Goal: Task Accomplishment & Management: Manage account settings

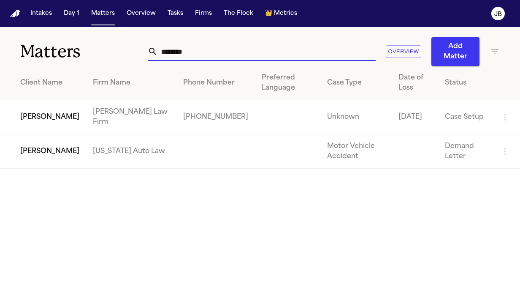
drag, startPoint x: 194, startPoint y: 53, endPoint x: 95, endPoint y: 57, distance: 98.9
click at [95, 57] on div "Matters ******** Overview Add Matter" at bounding box center [260, 46] width 520 height 39
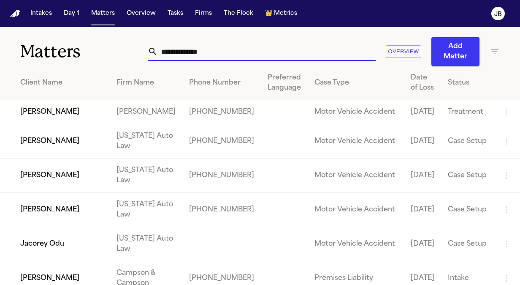
click at [65, 109] on td "[PERSON_NAME]" at bounding box center [55, 112] width 110 height 24
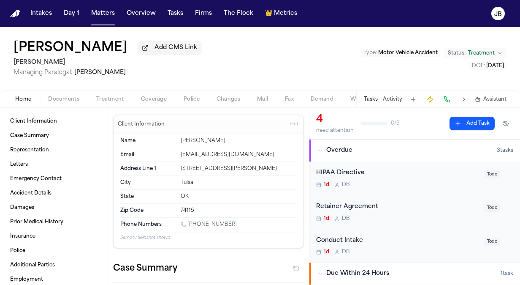
drag, startPoint x: 231, startPoint y: 218, endPoint x: 188, endPoint y: 223, distance: 43.8
click at [188, 223] on div "Phone Numbers 1 (918) 574-4072" at bounding box center [208, 224] width 176 height 15
copy link "(918) 574-4072"
click at [417, 221] on div "Retainer Agreement 1d D B Todo" at bounding box center [414, 212] width 211 height 34
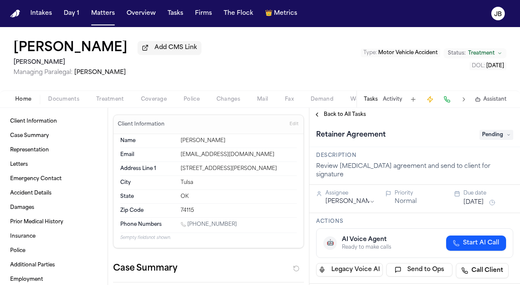
click at [484, 132] on span "Pending" at bounding box center [497, 135] width 34 height 10
type input "*****"
click at [472, 165] on div "Complete" at bounding box center [476, 168] width 71 height 10
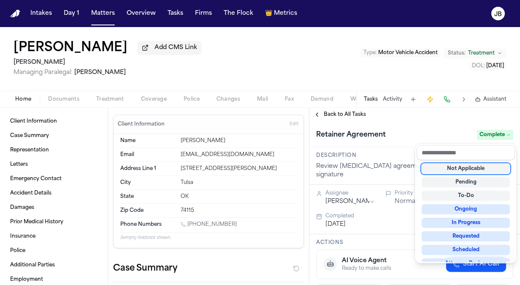
click at [393, 100] on div "Eric Hampton Add CMS Link Johnnie James Managing Paralegal: Jessica Barrett Typ…" at bounding box center [260, 156] width 520 height 258
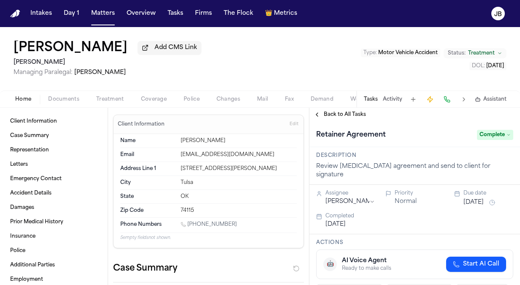
click at [393, 100] on button "Activity" at bounding box center [392, 99] width 19 height 7
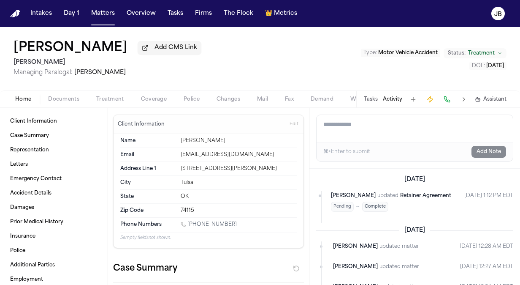
click at [371, 99] on button "Tasks" at bounding box center [371, 99] width 14 height 7
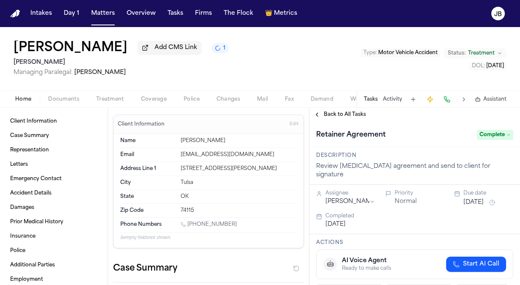
click at [376, 100] on button "Tasks" at bounding box center [371, 99] width 14 height 7
click at [336, 113] on span "Back to All Tasks" at bounding box center [345, 114] width 42 height 7
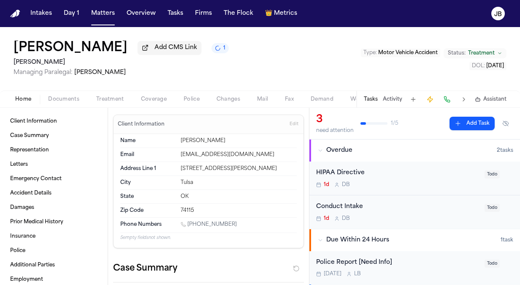
drag, startPoint x: 513, startPoint y: 178, endPoint x: 513, endPoint y: 243, distance: 65.0
click at [513, 243] on div "Overdue 2 task s HIPAA Directive 1d D B Todo Conduct Intake 1d D B Todo Due Wit…" at bounding box center [414, 267] width 211 height 256
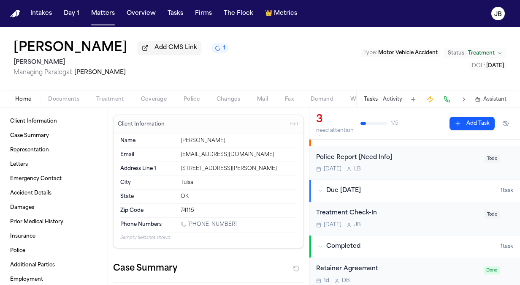
scroll to position [110, 0]
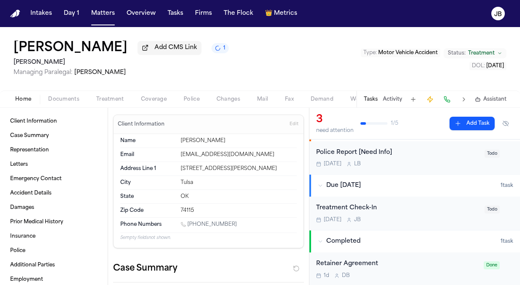
click at [409, 221] on div "Oct 15 J B" at bounding box center [397, 219] width 163 height 7
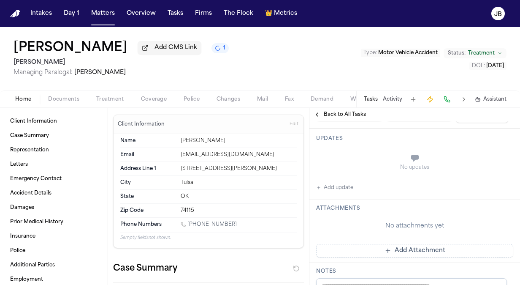
scroll to position [149, 0]
click at [350, 182] on button "Add update" at bounding box center [334, 185] width 37 height 10
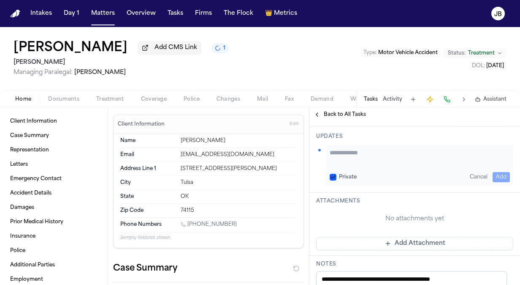
click at [359, 153] on textarea "Add your update" at bounding box center [420, 156] width 180 height 17
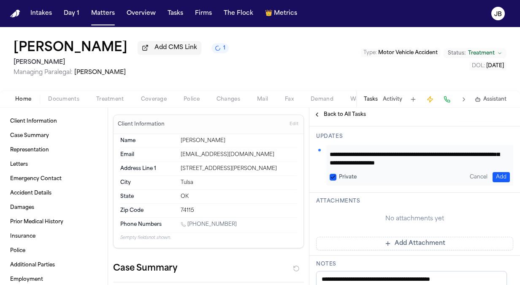
scroll to position [0, 0]
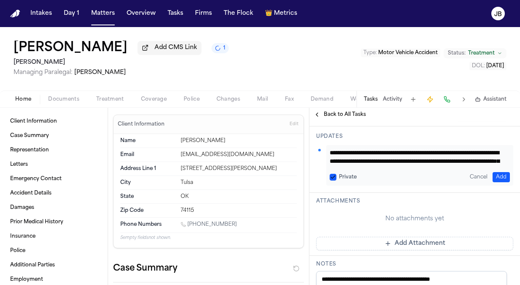
click at [407, 154] on textarea "**********" at bounding box center [417, 156] width 174 height 17
type textarea "**********"
click at [496, 172] on button "Add" at bounding box center [501, 177] width 17 height 10
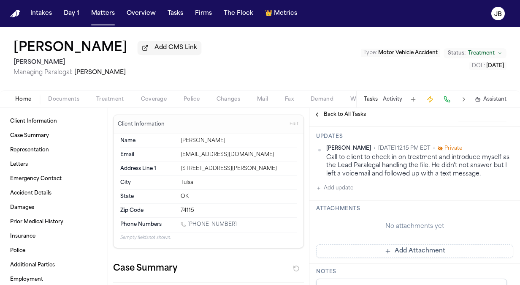
click at [335, 187] on button "Add update" at bounding box center [334, 188] width 37 height 10
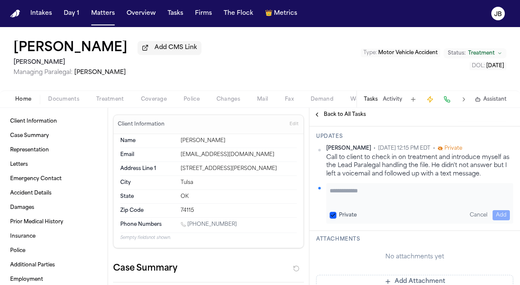
click at [374, 175] on div "Jessica Barrett • Oct 2, 2025 12:15 PM EDT • Private Call to client to check in…" at bounding box center [414, 184] width 197 height 79
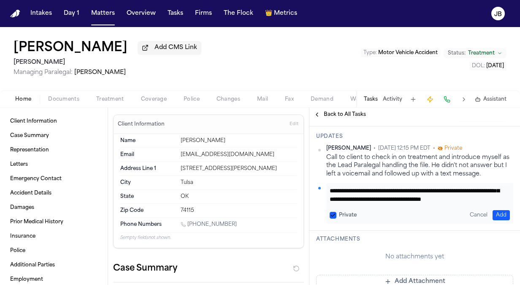
scroll to position [17, 0]
click at [436, 197] on textarea "**********" at bounding box center [417, 194] width 174 height 17
type textarea "**********"
click at [333, 215] on button "Private" at bounding box center [333, 214] width 7 height 7
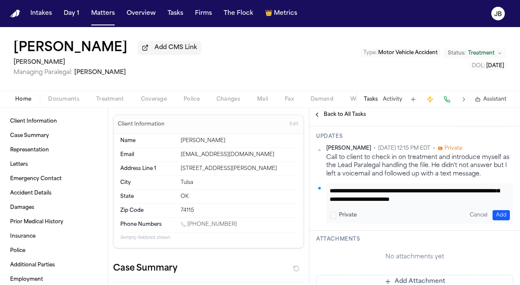
scroll to position [0, 0]
drag, startPoint x: 456, startPoint y: 198, endPoint x: 306, endPoint y: 163, distance: 154.2
click at [306, 163] on div "Client Information Case Summary Representation Letters Emergency Contact Accide…" at bounding box center [260, 196] width 520 height 177
click at [493, 212] on button "Add" at bounding box center [501, 215] width 17 height 10
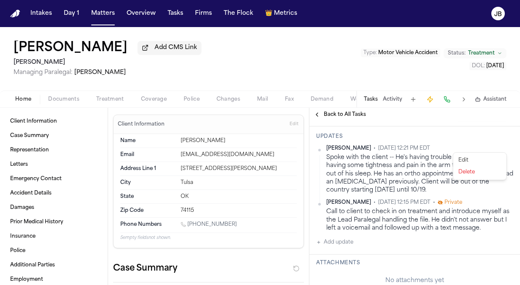
click at [504, 145] on html "Intakes Day 1 Matters Overview Tasks Firms The Flock 👑 Metrics JB Eric Hampton …" at bounding box center [260, 142] width 520 height 285
click at [476, 156] on div "Edit" at bounding box center [480, 160] width 50 height 12
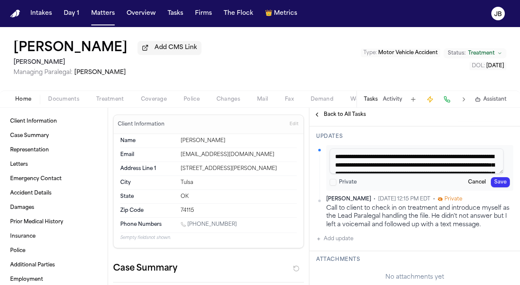
click at [491, 177] on button "Save" at bounding box center [500, 182] width 19 height 10
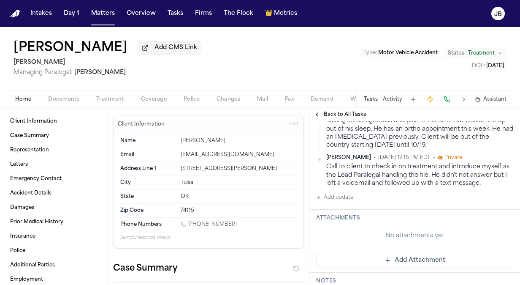
scroll to position [192, 0]
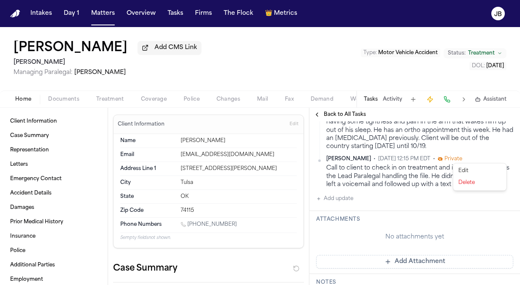
click at [504, 157] on html "Intakes Day 1 Matters Overview Tasks Firms The Flock 👑 Metrics JB Eric Hampton …" at bounding box center [260, 142] width 520 height 285
click at [465, 168] on div "Edit" at bounding box center [480, 171] width 50 height 12
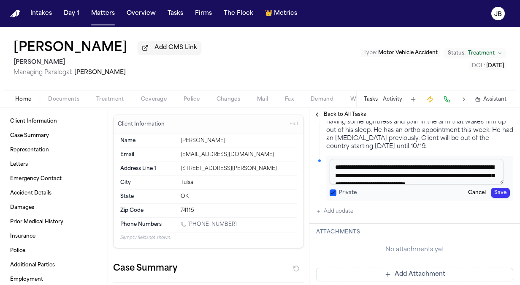
click at [331, 192] on button "Private" at bounding box center [333, 192] width 7 height 7
click at [493, 190] on button "Save" at bounding box center [500, 192] width 19 height 10
click at [501, 187] on button "Save" at bounding box center [500, 192] width 19 height 10
click at [496, 188] on button "Save" at bounding box center [500, 192] width 19 height 10
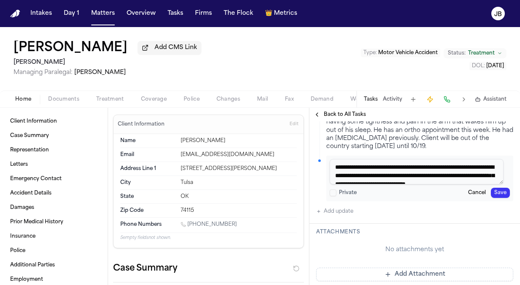
click at [491, 194] on button "Save" at bounding box center [500, 192] width 19 height 10
click at [496, 189] on button "Save" at bounding box center [500, 192] width 19 height 10
click at [471, 190] on button "Cancel" at bounding box center [477, 192] width 24 height 10
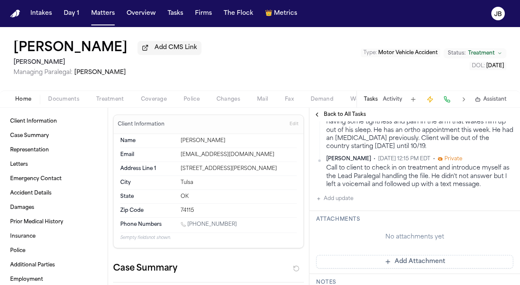
click at [503, 157] on html "Intakes Day 1 Matters Overview Tasks Firms The Flock 👑 Metrics JB Eric Hampton …" at bounding box center [260, 142] width 520 height 285
click at [460, 173] on div "Edit" at bounding box center [480, 171] width 50 height 12
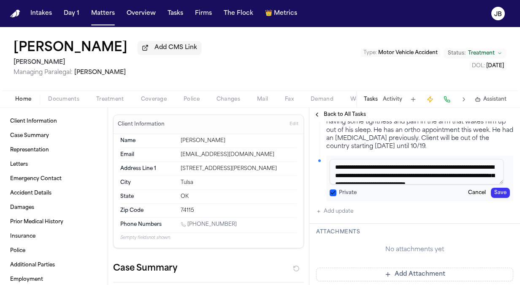
click at [335, 189] on button "Private" at bounding box center [333, 192] width 7 height 7
click at [495, 189] on button "Save" at bounding box center [500, 192] width 19 height 10
click at [491, 189] on button "Save" at bounding box center [500, 192] width 19 height 10
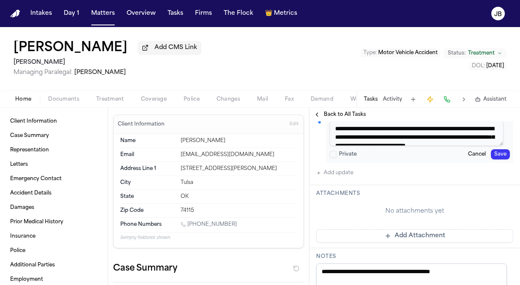
scroll to position [229, 0]
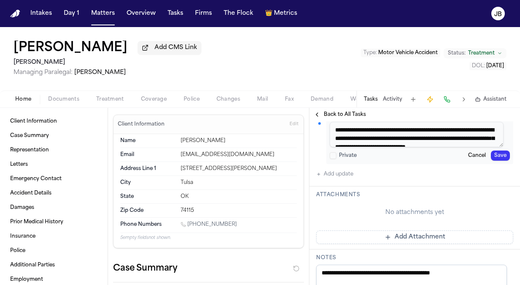
click at [493, 156] on button "Save" at bounding box center [500, 155] width 19 height 10
click at [472, 153] on button "Cancel" at bounding box center [477, 155] width 24 height 10
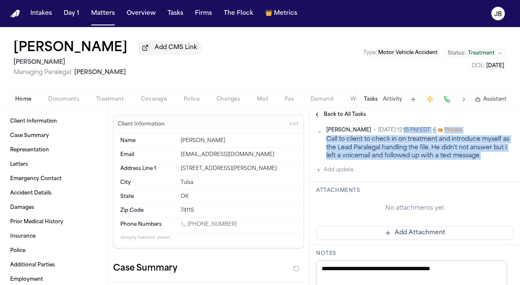
scroll to position [208, 0]
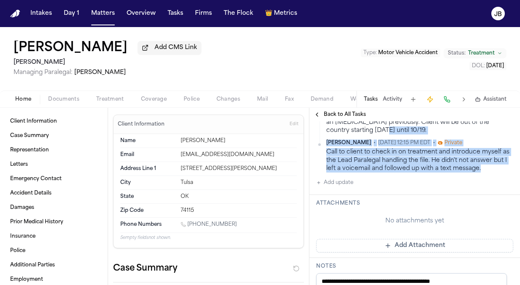
drag, startPoint x: 483, startPoint y: 145, endPoint x: 395, endPoint y: 135, distance: 88.8
click at [395, 135] on div "Jessica Barrett • Oct 2, 2025 12:21 PM EDT Spoke with the client -- He's having…" at bounding box center [414, 128] width 197 height 87
drag, startPoint x: 395, startPoint y: 135, endPoint x: 397, endPoint y: 165, distance: 30.5
click at [397, 165] on div "Call to client to check in on treatment and introduce myself as the Lead Parale…" at bounding box center [419, 160] width 187 height 24
click at [498, 141] on div "Jessica Barrett • Oct 2, 2025 12:15 PM EDT • Private" at bounding box center [419, 142] width 187 height 7
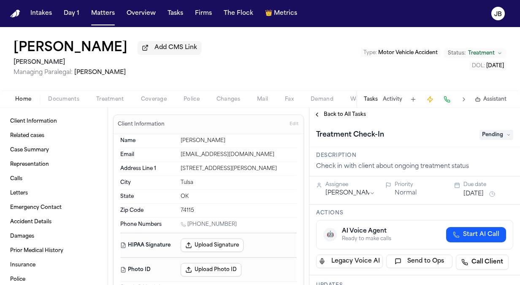
click at [394, 98] on button "Activity" at bounding box center [392, 99] width 19 height 7
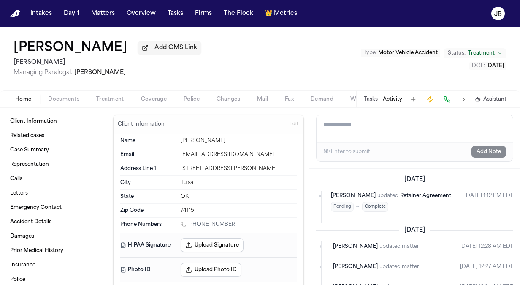
click at [367, 101] on button "Tasks" at bounding box center [371, 99] width 14 height 7
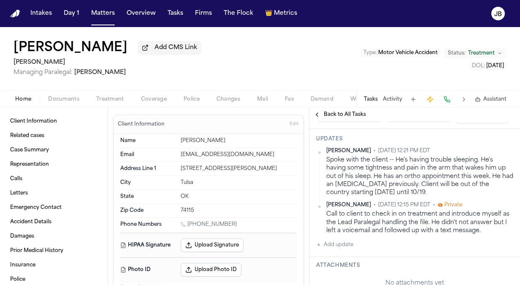
scroll to position [169, 0]
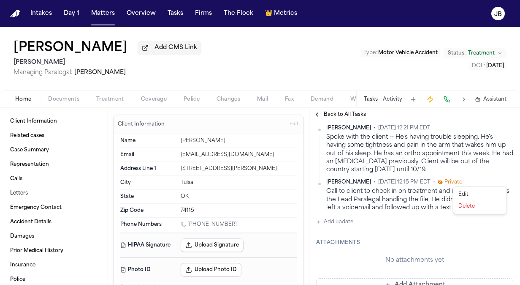
click at [501, 180] on html "Intakes Day 1 Matters Overview Tasks Firms The Flock 👑 Metrics JB Eric Hampton …" at bounding box center [260, 142] width 520 height 285
click at [462, 192] on div "Edit" at bounding box center [480, 194] width 50 height 12
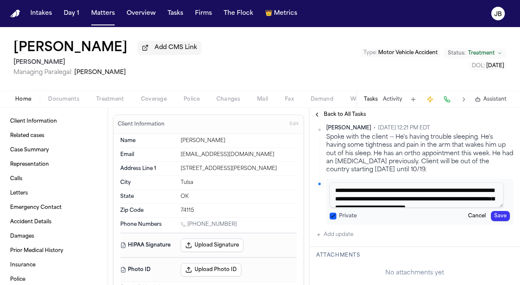
click at [336, 214] on div "Private" at bounding box center [343, 215] width 27 height 7
click at [333, 214] on button "Private" at bounding box center [333, 215] width 7 height 7
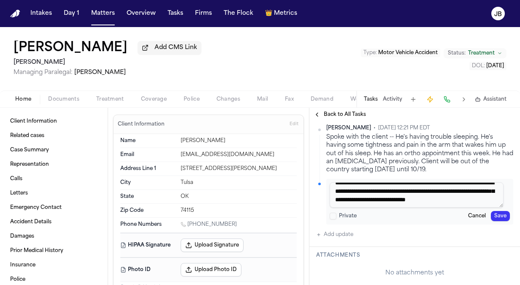
click at [427, 196] on textarea "**********" at bounding box center [417, 194] width 174 height 25
click at [492, 214] on button "Save" at bounding box center [500, 216] width 19 height 10
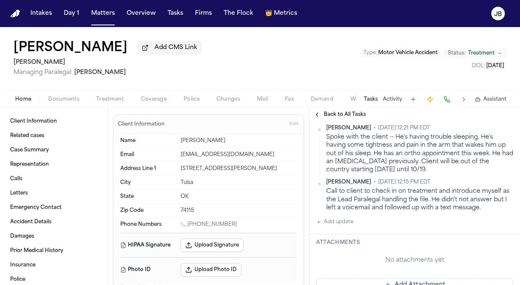
click at [501, 123] on div "Updates Jessica Barrett • Oct 2, 2025 12:21 PM EDT Spoke with the client -- He'…" at bounding box center [414, 170] width 211 height 128
click at [501, 127] on html "Intakes Day 1 Matters Overview Tasks Firms The Flock 👑 Metrics JB Eric Hampton …" at bounding box center [260, 142] width 520 height 285
click at [478, 138] on div "Edit" at bounding box center [480, 140] width 50 height 12
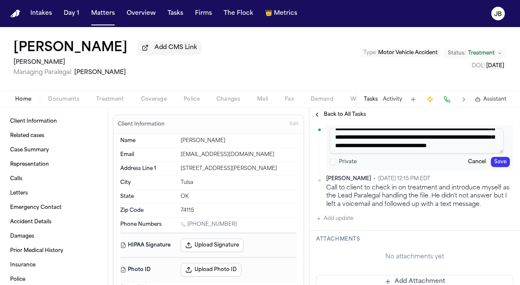
scroll to position [33, 0]
click at [424, 141] on textarea "**********" at bounding box center [417, 140] width 174 height 25
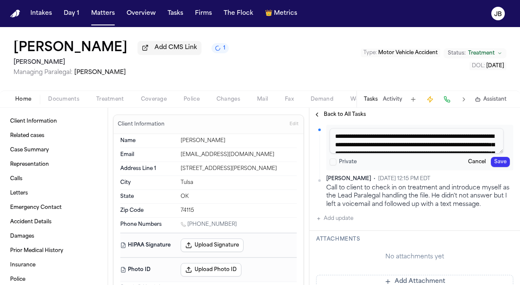
scroll to position [0, 0]
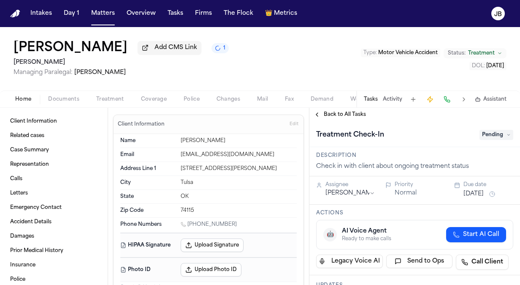
drag, startPoint x: 442, startPoint y: 148, endPoint x: 290, endPoint y: 134, distance: 152.6
click at [290, 134] on div "Client Information Related cases Case Summary Representation Calls Letters Emer…" at bounding box center [260, 196] width 520 height 177
type textarea "**********"
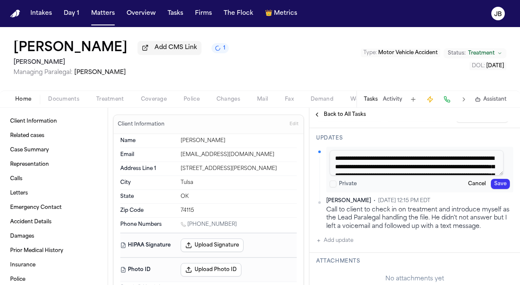
scroll to position [144, 0]
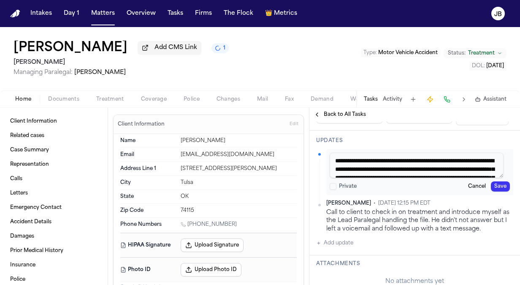
click at [398, 158] on textarea "**********" at bounding box center [417, 164] width 174 height 25
click at [498, 185] on button "Save" at bounding box center [500, 186] width 19 height 10
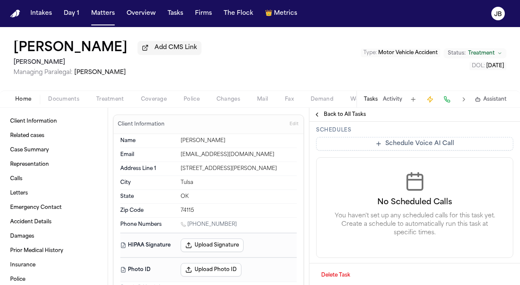
scroll to position [0, 0]
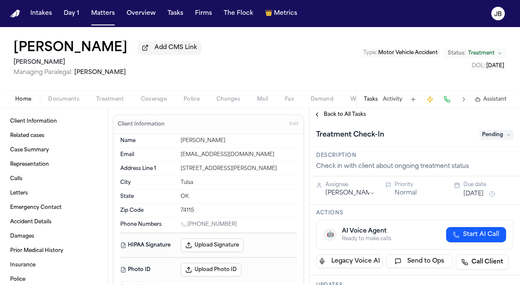
click at [398, 98] on button "Activity" at bounding box center [392, 99] width 19 height 7
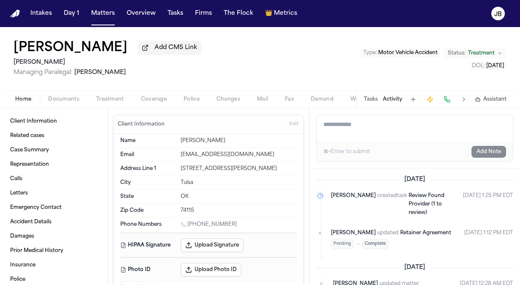
click at [362, 96] on div "Tasks Activity Assistant" at bounding box center [434, 99] width 157 height 16
click at [369, 97] on button "Tasks" at bounding box center [371, 99] width 14 height 7
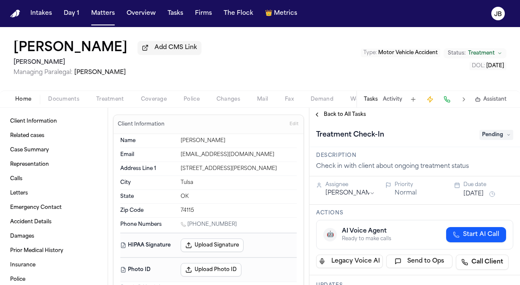
click at [488, 135] on span "Pending" at bounding box center [497, 135] width 34 height 10
type input "**"
click at [469, 168] on div "Ongoing" at bounding box center [476, 168] width 71 height 10
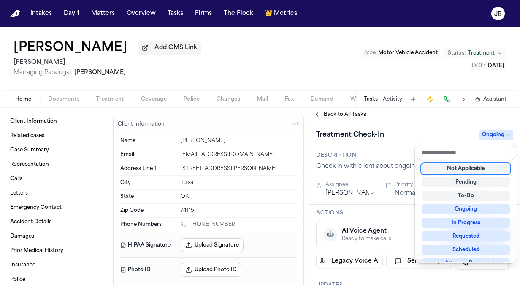
click at [410, 136] on div "Treatment Check-In Ongoing" at bounding box center [414, 135] width 197 height 14
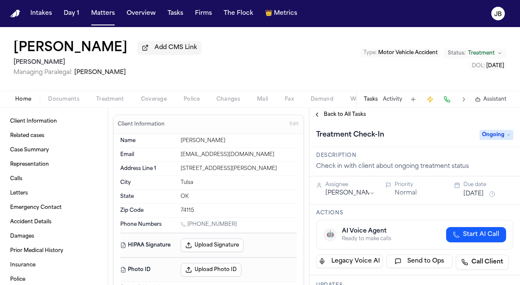
click at [478, 189] on div "Oct 15, 2025" at bounding box center [489, 194] width 50 height 10
click at [473, 193] on button "Oct 15, 2025" at bounding box center [474, 194] width 20 height 8
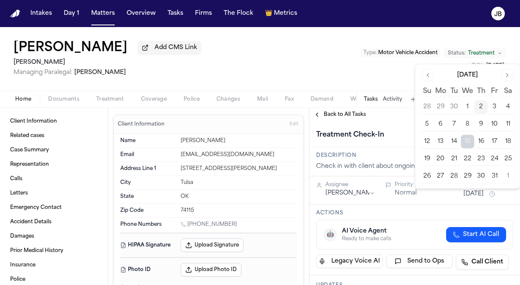
click at [441, 157] on button "20" at bounding box center [441, 159] width 14 height 14
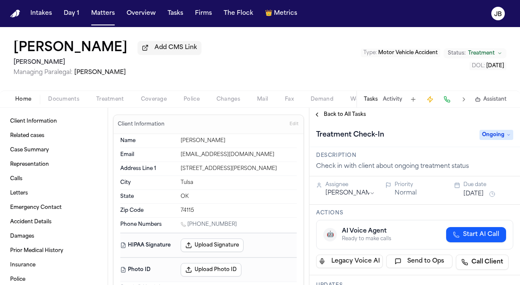
click at [298, 60] on div "Eric Hampton Add CMS Link Johnnie James Managing Paralegal: Jessica Barrett Typ…" at bounding box center [260, 58] width 520 height 63
click at [98, 16] on button "Matters" at bounding box center [103, 13] width 30 height 15
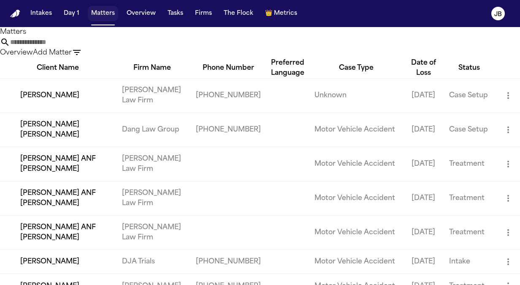
click at [99, 16] on button "Matters" at bounding box center [103, 13] width 30 height 15
click at [78, 47] on input "text" at bounding box center [44, 42] width 68 height 10
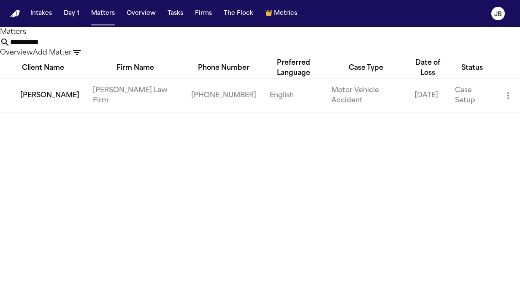
type input "**********"
click at [31, 112] on td "[PERSON_NAME]" at bounding box center [43, 95] width 86 height 34
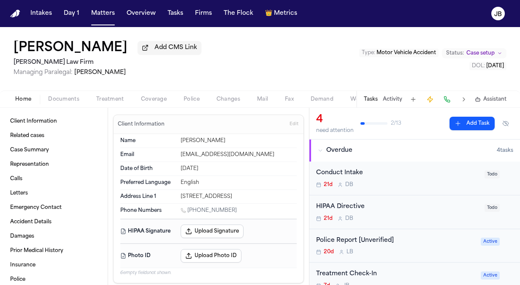
click at [64, 96] on span "Documents" at bounding box center [63, 99] width 31 height 7
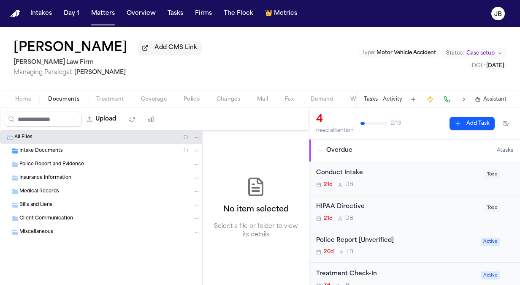
click at [26, 155] on div "Intake Documents ( 1 )" at bounding box center [101, 151] width 202 height 14
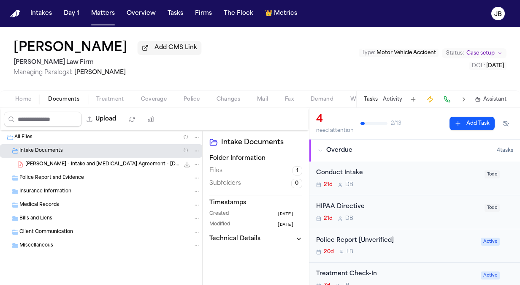
click at [147, 163] on div "T. Jewell - Intake and Retainer Agreement - 9.10.25 2.0 MB • PDF" at bounding box center [112, 164] width 175 height 8
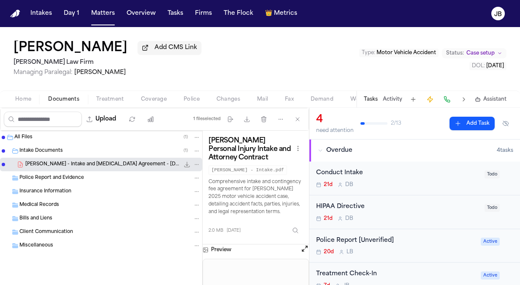
click at [306, 246] on button "Open preview" at bounding box center [305, 248] width 8 height 8
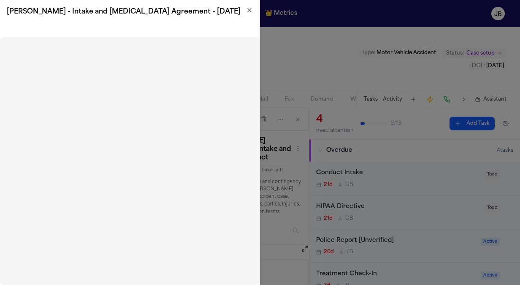
click at [249, 10] on icon "button" at bounding box center [249, 9] width 3 height 3
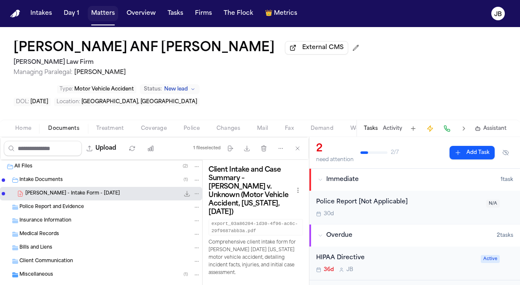
click at [102, 17] on button "Matters" at bounding box center [103, 13] width 30 height 15
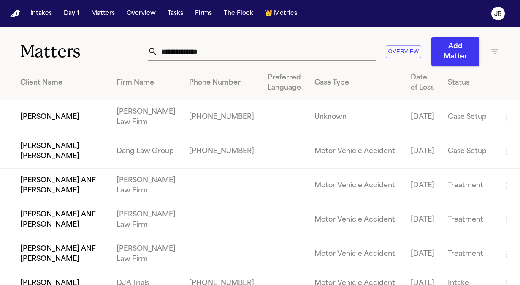
click at [213, 52] on input "text" at bounding box center [267, 51] width 218 height 19
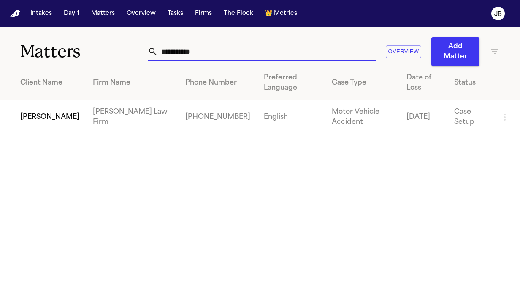
type input "**********"
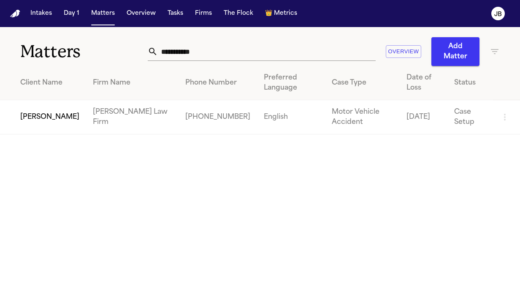
click at [19, 123] on td "[PERSON_NAME]" at bounding box center [43, 117] width 86 height 34
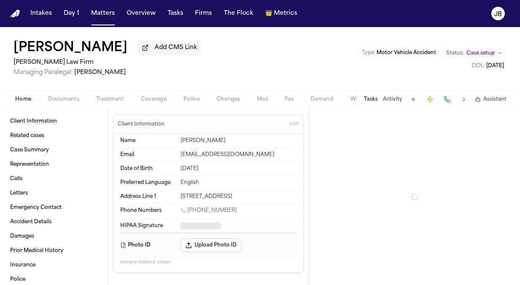
click at [64, 96] on span "Documents" at bounding box center [63, 99] width 31 height 7
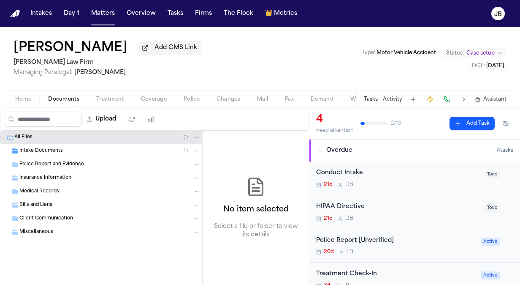
click at [68, 215] on span "Client Communication" at bounding box center [46, 218] width 54 height 7
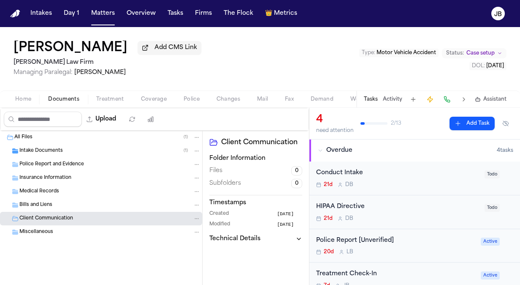
click at [22, 98] on span "Home" at bounding box center [23, 99] width 16 height 7
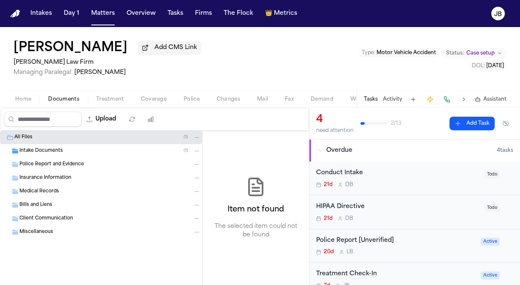
click at [62, 95] on button "Documents" at bounding box center [64, 99] width 48 height 10
click at [395, 99] on button "Activity" at bounding box center [392, 99] width 19 height 7
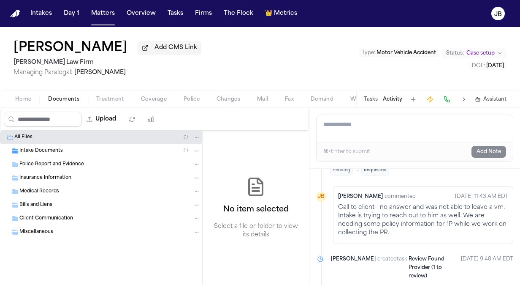
scroll to position [245, 0]
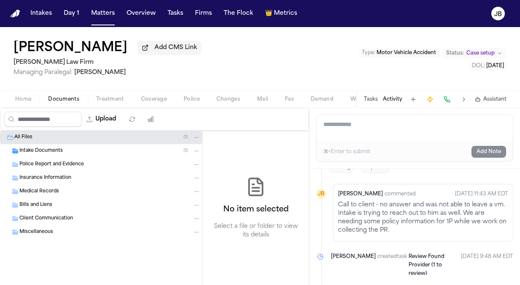
click at [22, 97] on span "Home" at bounding box center [23, 99] width 16 height 7
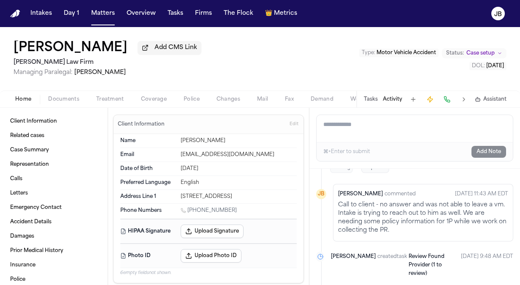
drag, startPoint x: 228, startPoint y: 208, endPoint x: 190, endPoint y: 212, distance: 37.8
click at [190, 212] on div "[PHONE_NUMBER]" at bounding box center [239, 211] width 116 height 8
copy link "682) 422-1642"
